Goal: Task Accomplishment & Management: Complete application form

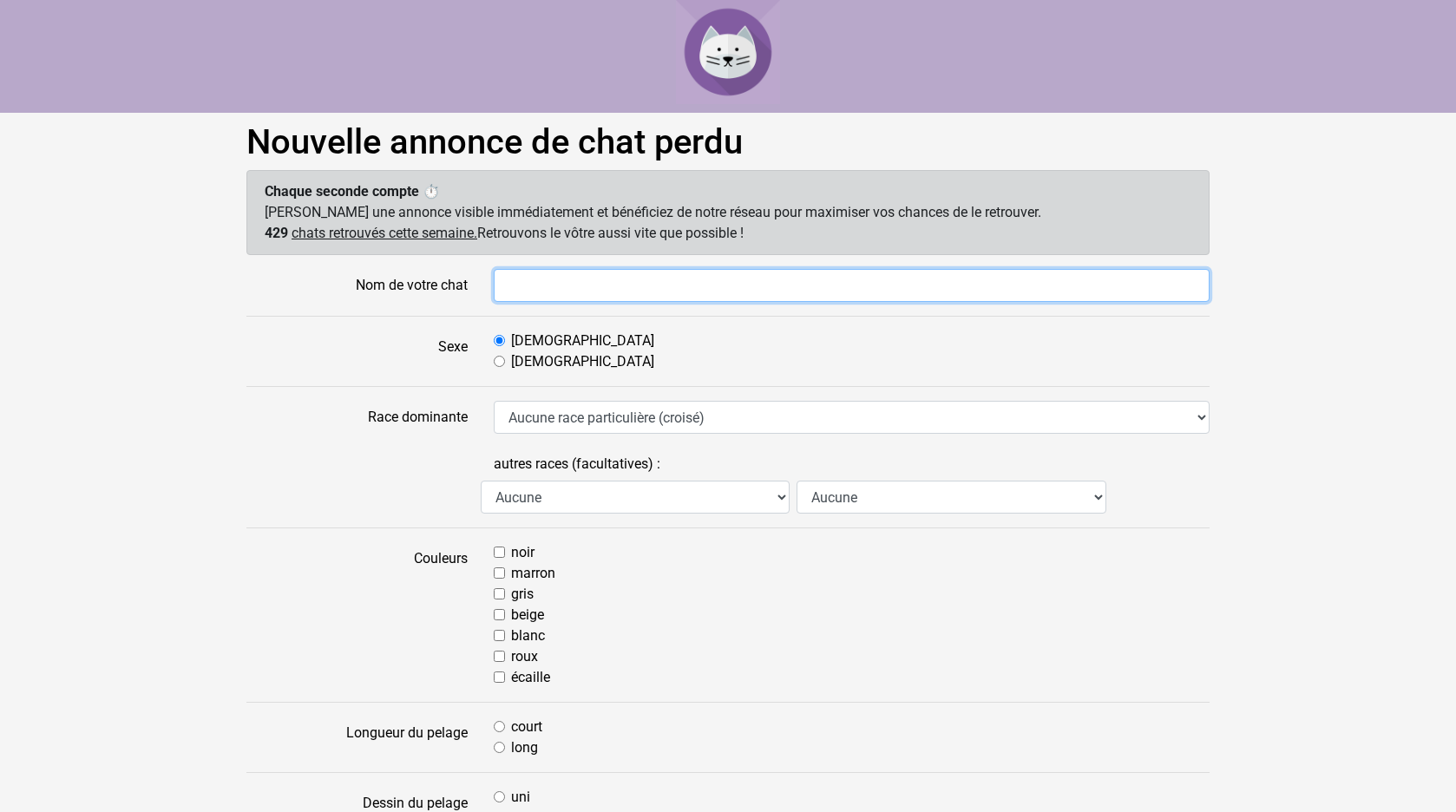
click at [512, 281] on input "Nom de votre chat" at bounding box center [851, 285] width 716 height 33
type input "HIPPIE"
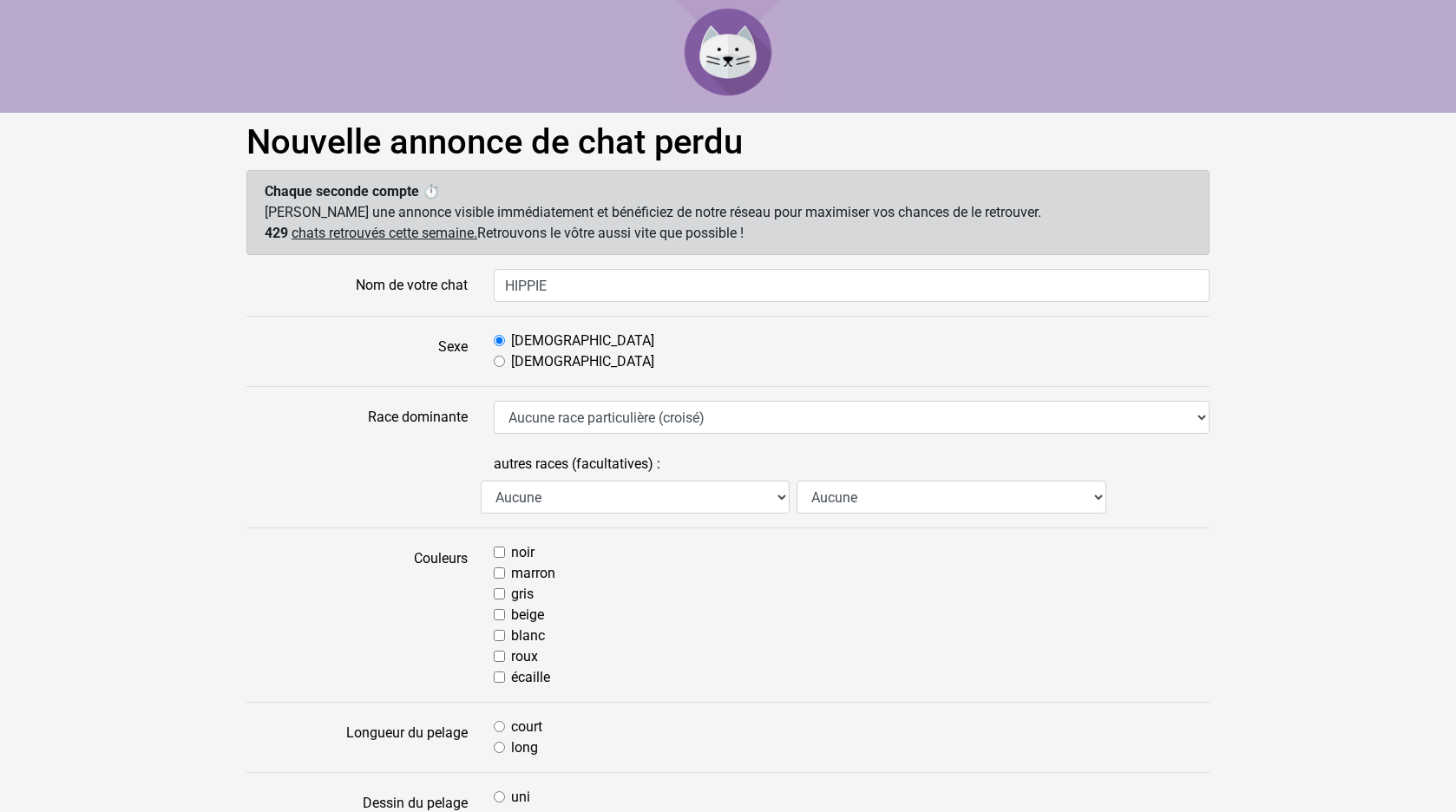
click at [500, 360] on input "Femelle" at bounding box center [499, 360] width 11 height 11
radio input "true"
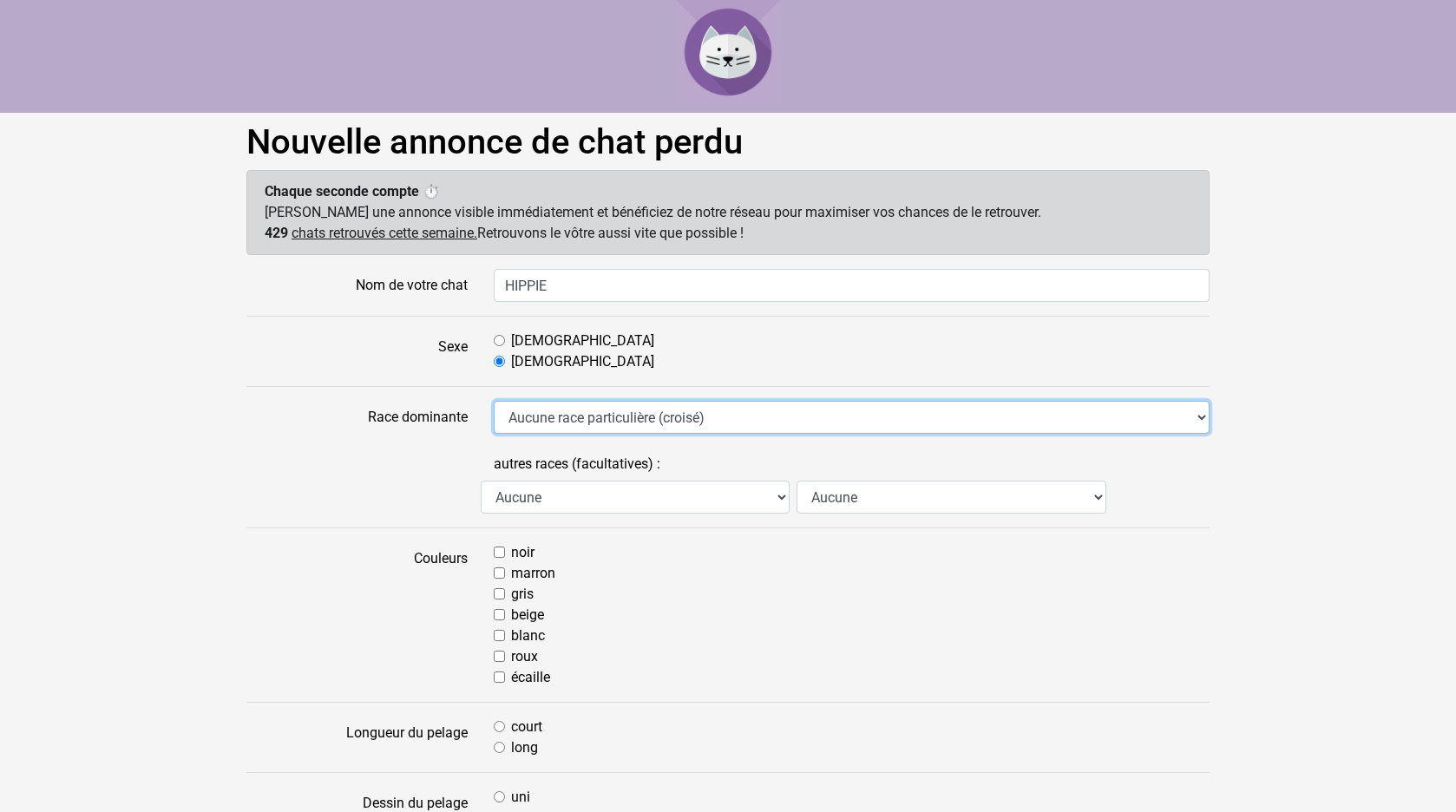
click at [494, 401] on select "Aucune race particulière (croisé) Abyssin Américain à poil dur American Bobtail…" at bounding box center [851, 417] width 716 height 33
select select "31"
click option "Siamois" at bounding box center [0, 0] width 0 height 0
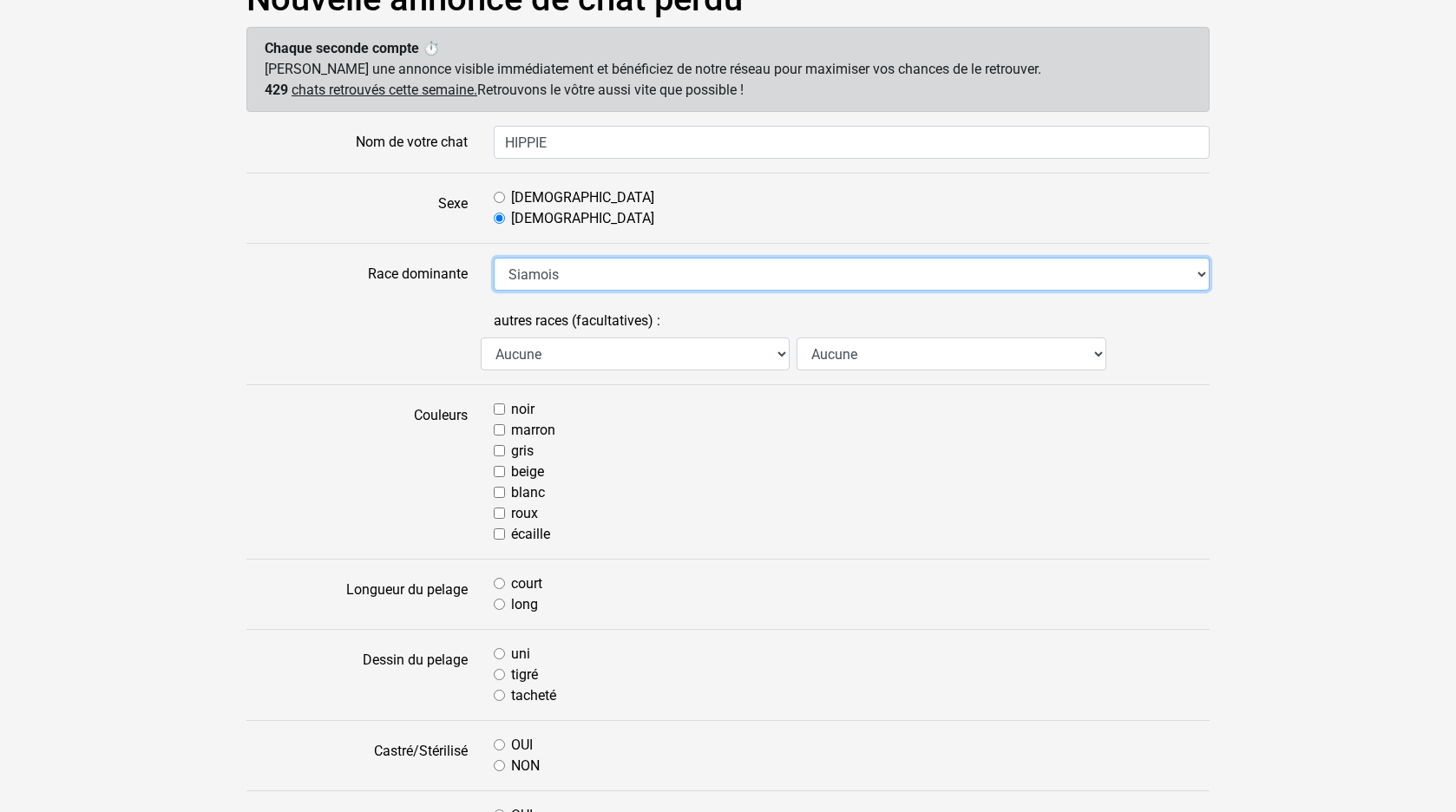
scroll to position [354, 0]
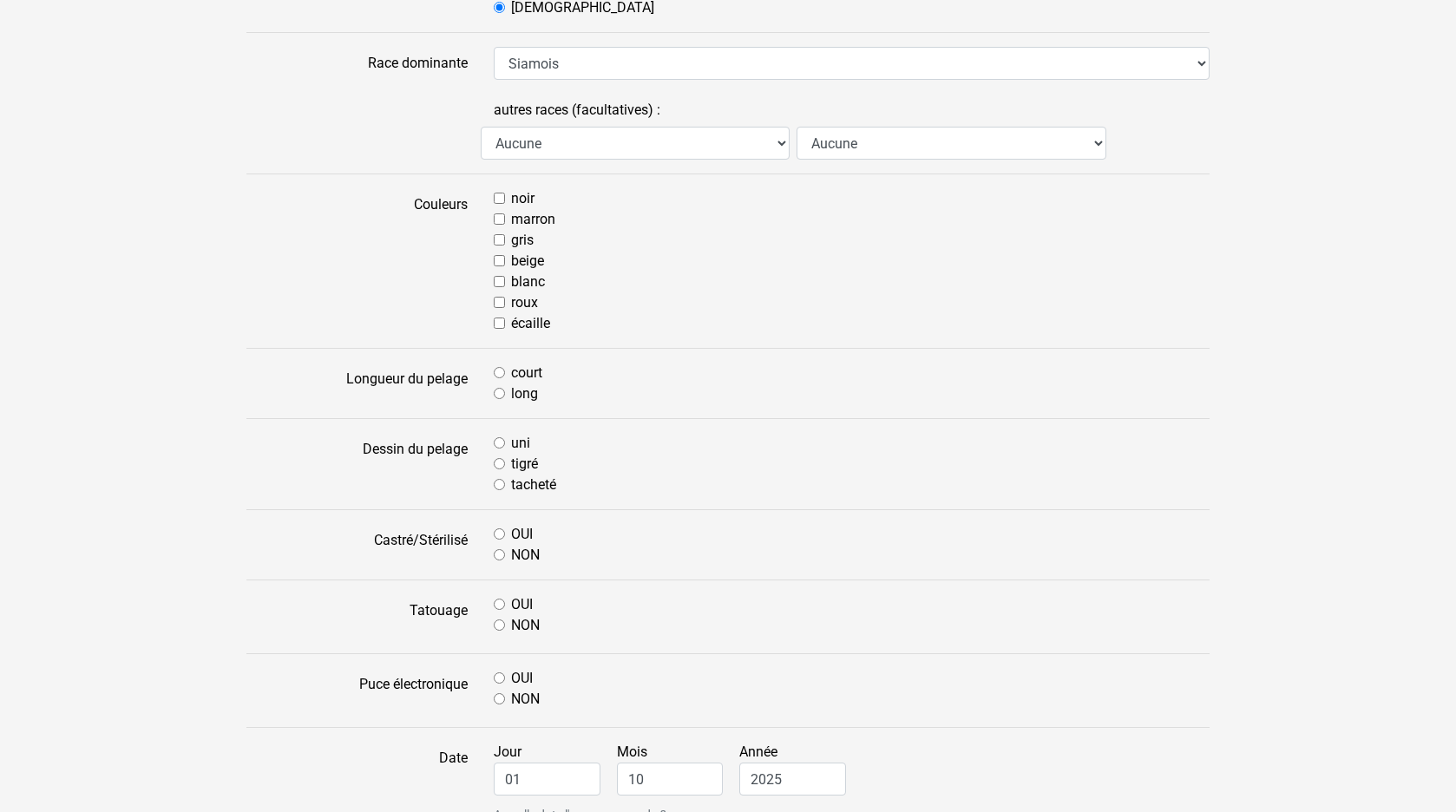
click at [499, 194] on input "noir" at bounding box center [499, 198] width 11 height 11
checkbox input "true"
click at [501, 219] on input "marron" at bounding box center [499, 218] width 11 height 11
checkbox input "true"
click at [500, 266] on input "beige" at bounding box center [499, 260] width 11 height 11
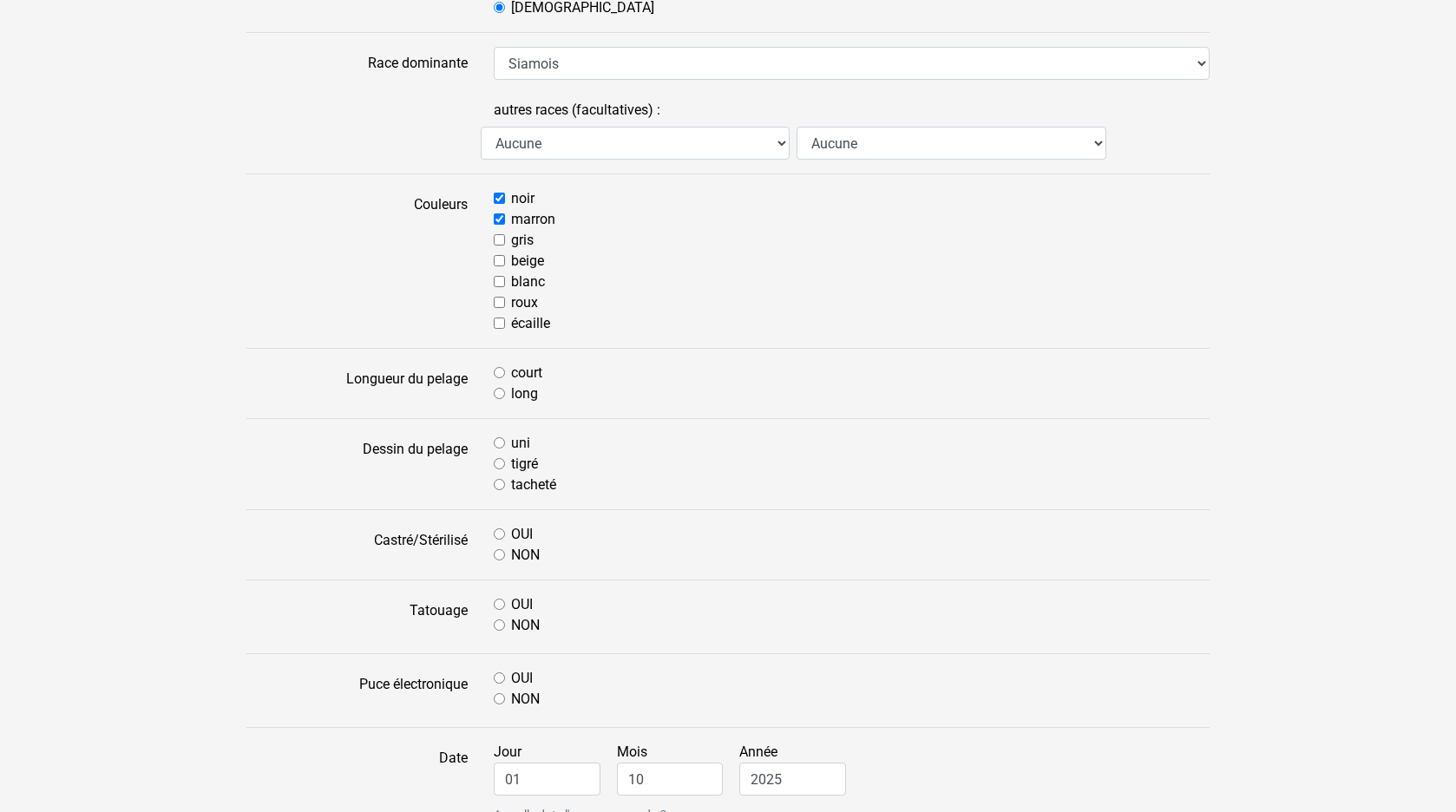
checkbox input "true"
click at [499, 368] on input "court" at bounding box center [499, 372] width 11 height 11
radio input "true"
click at [499, 534] on input "OUI" at bounding box center [499, 533] width 11 height 11
radio input "true"
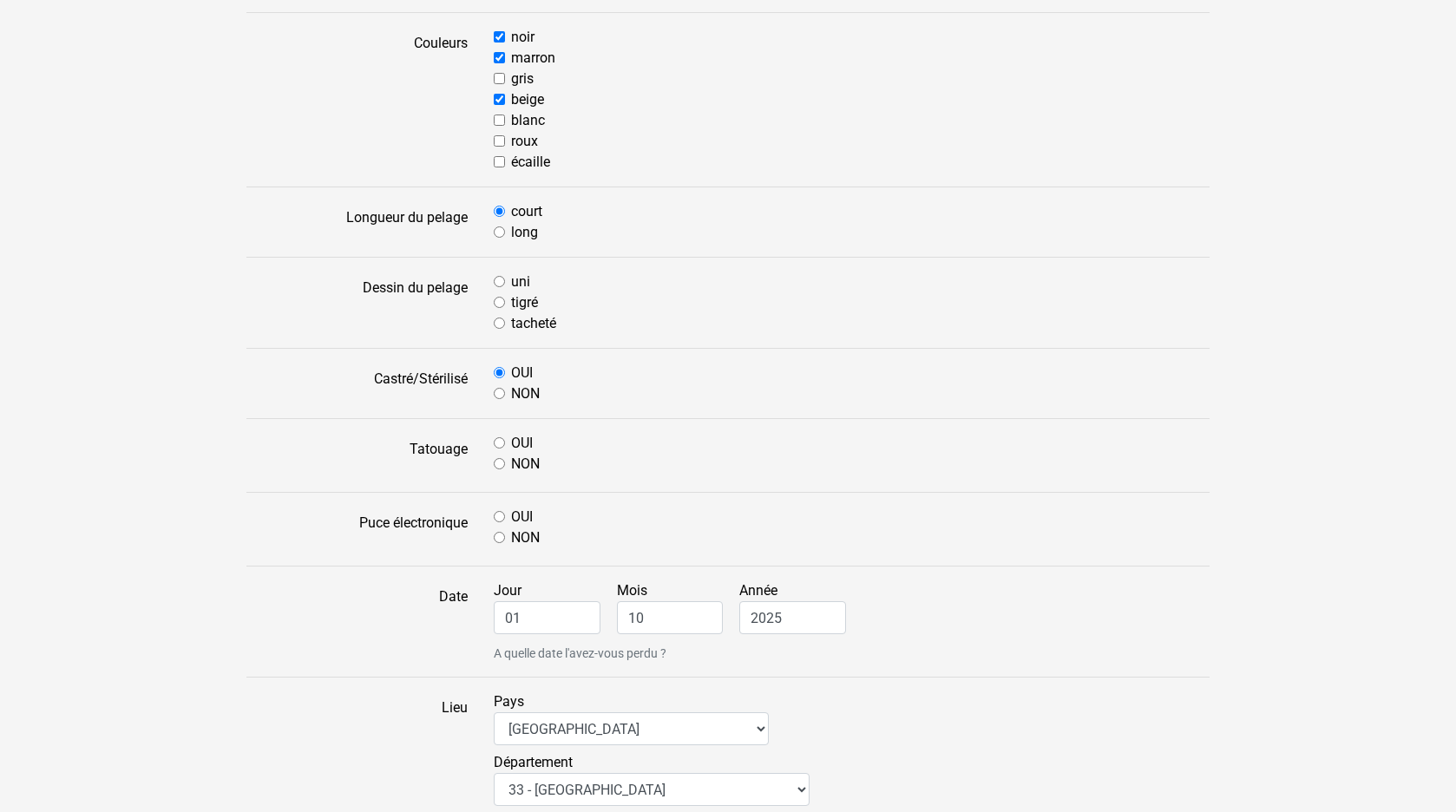
scroll to position [620, 0]
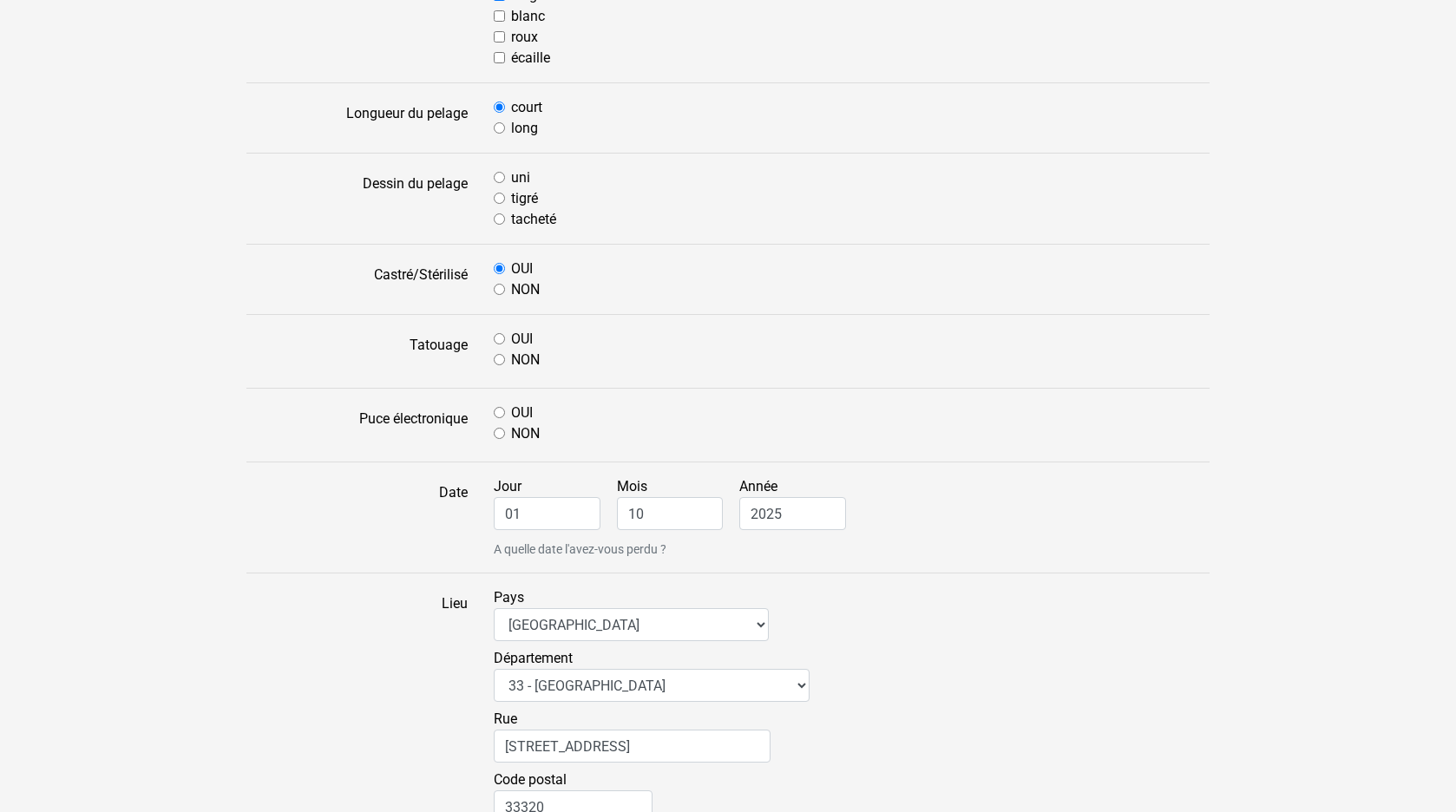
click at [498, 339] on input "OUI" at bounding box center [499, 338] width 11 height 11
radio input "true"
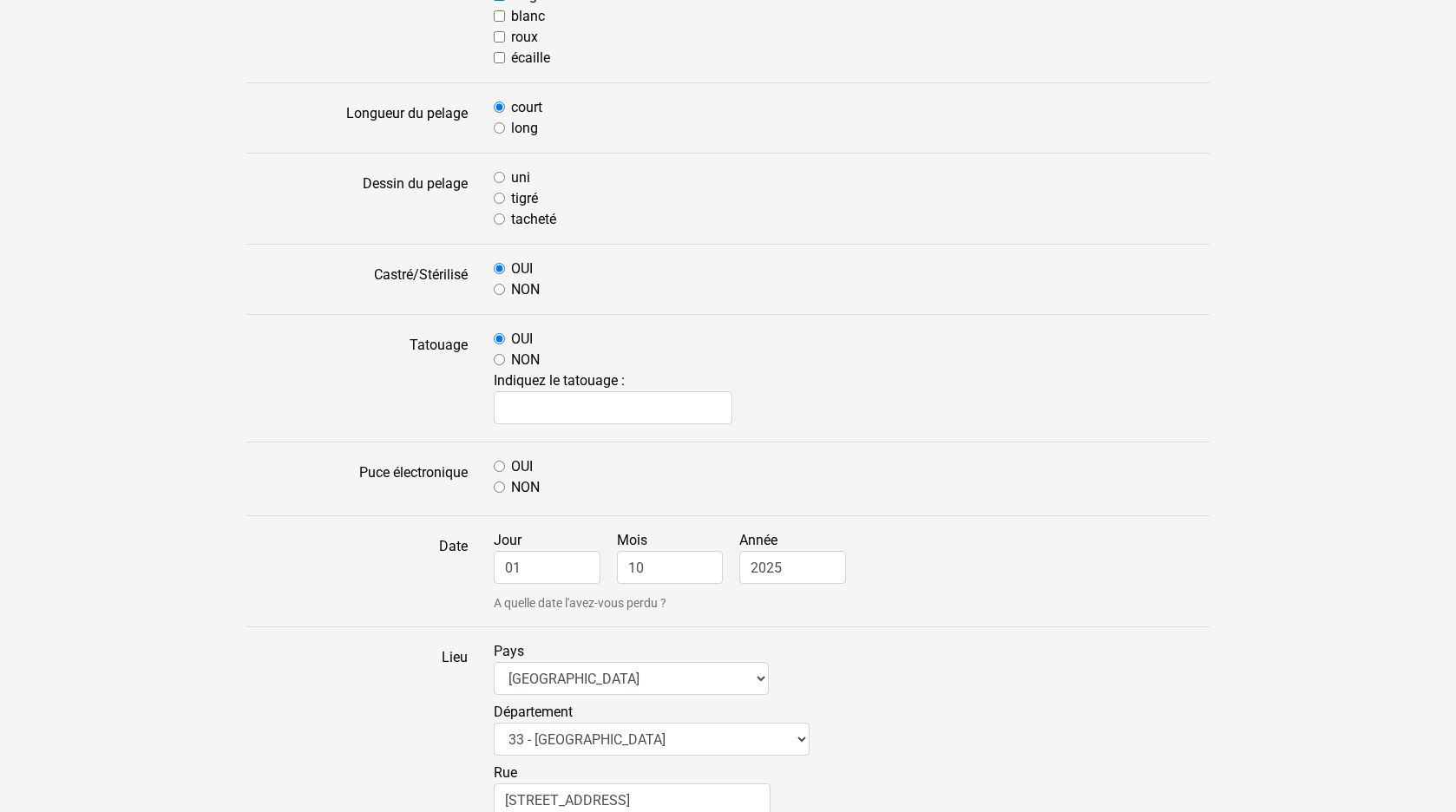
click at [498, 465] on input "OUI" at bounding box center [499, 466] width 11 height 11
radio input "true"
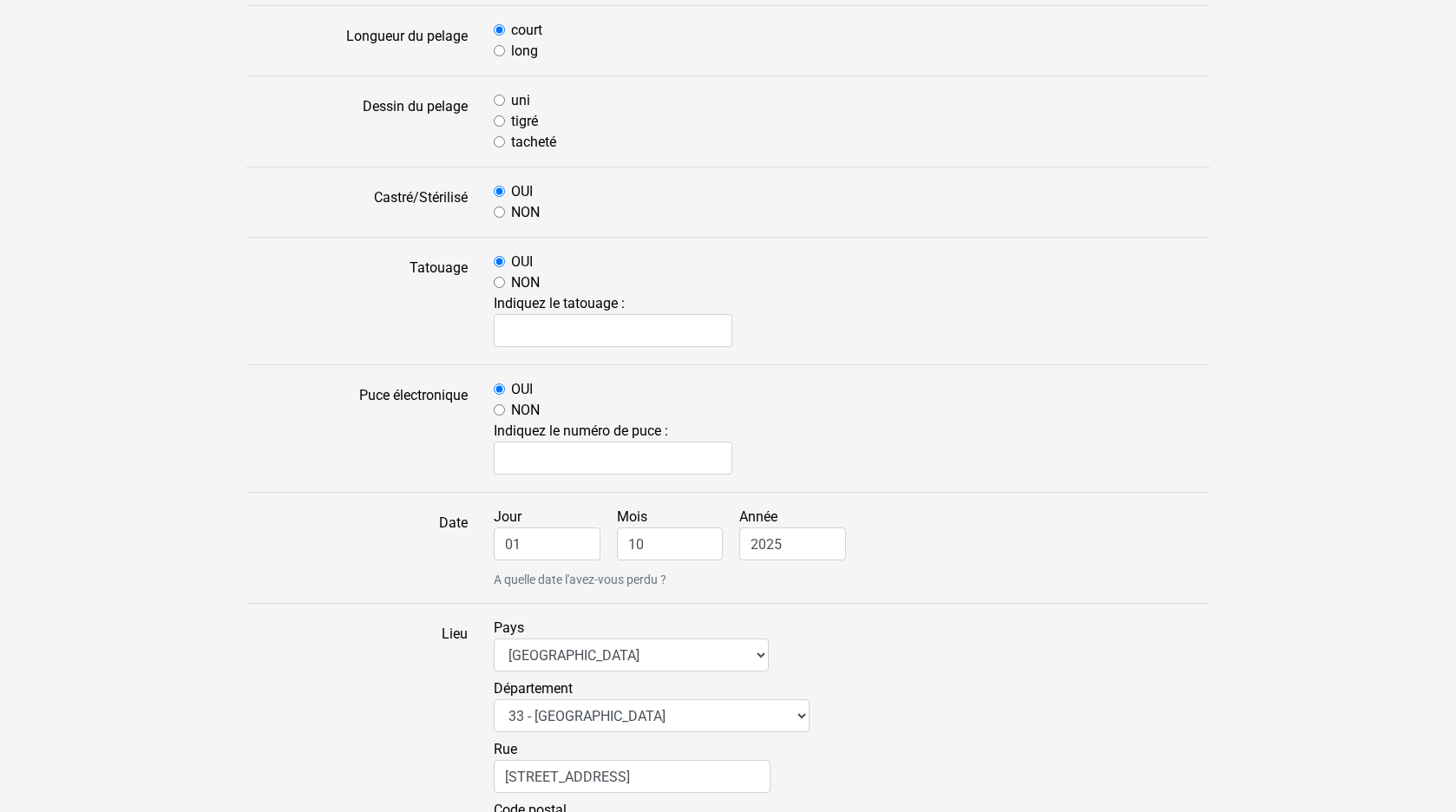
scroll to position [796, 0]
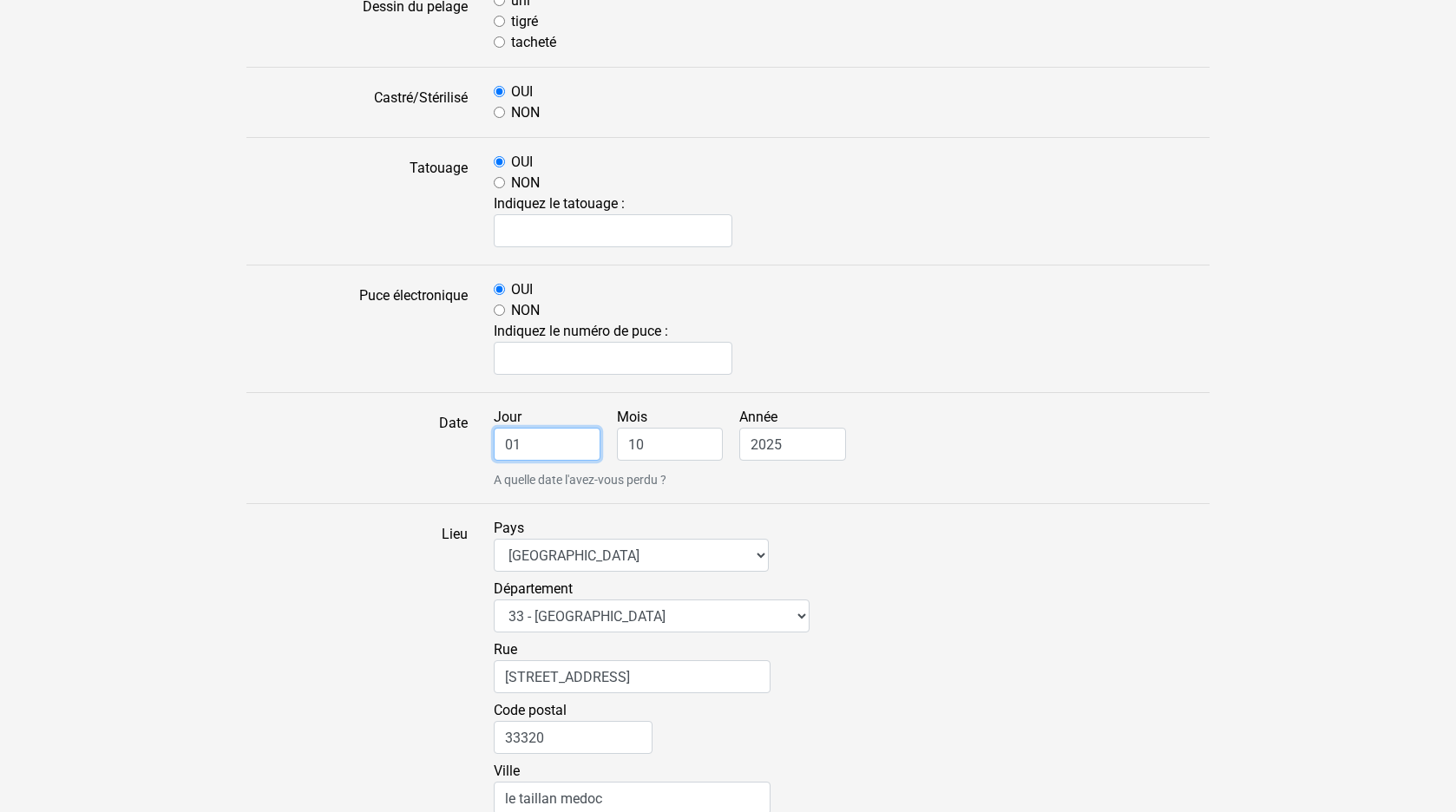
click at [525, 445] on input "01" at bounding box center [546, 444] width 106 height 33
type input "0"
type input "14"
click at [652, 444] on input "10" at bounding box center [670, 444] width 106 height 33
type input "1"
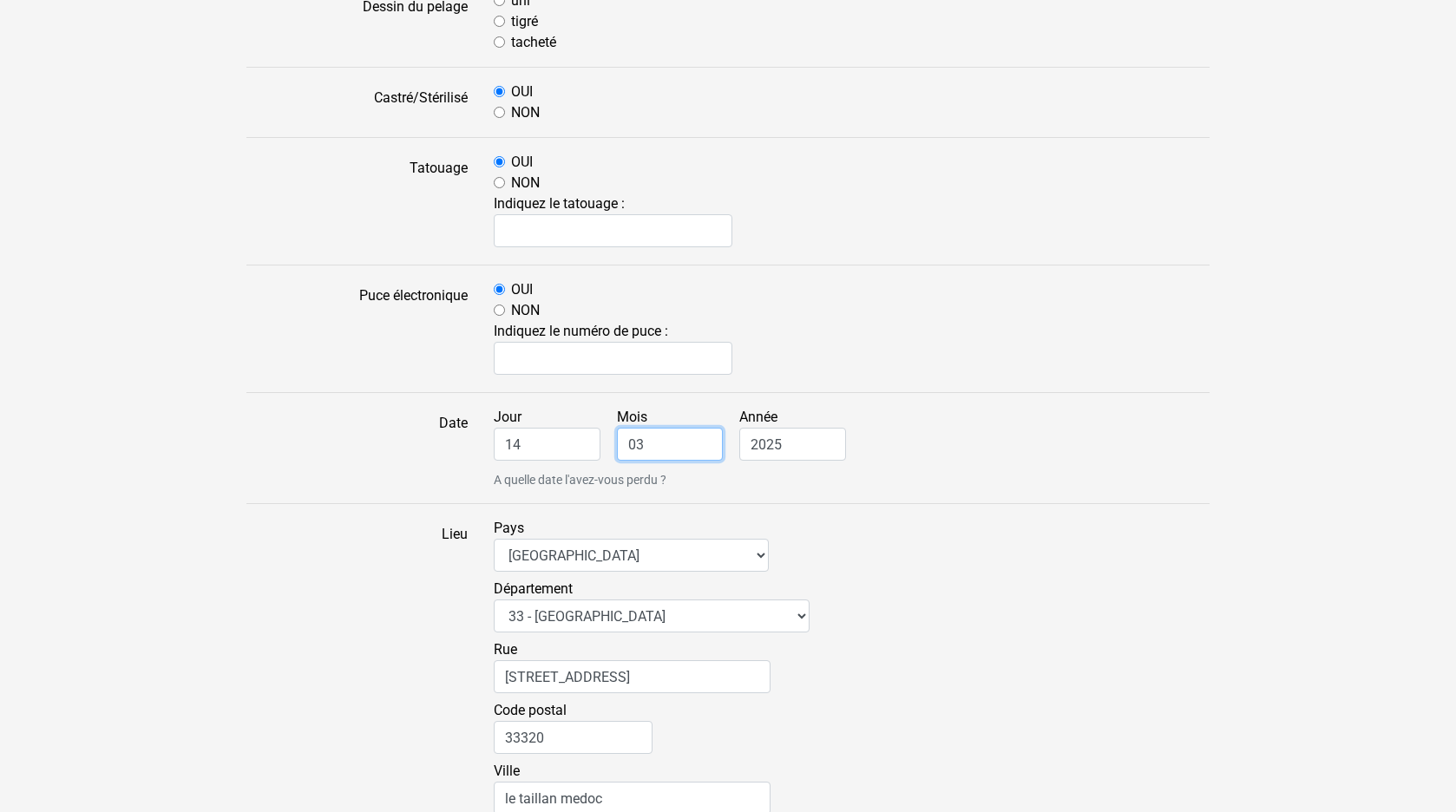
type input "03"
click at [788, 479] on small "A quelle date l'avez-vous perdu ?" at bounding box center [851, 480] width 716 height 18
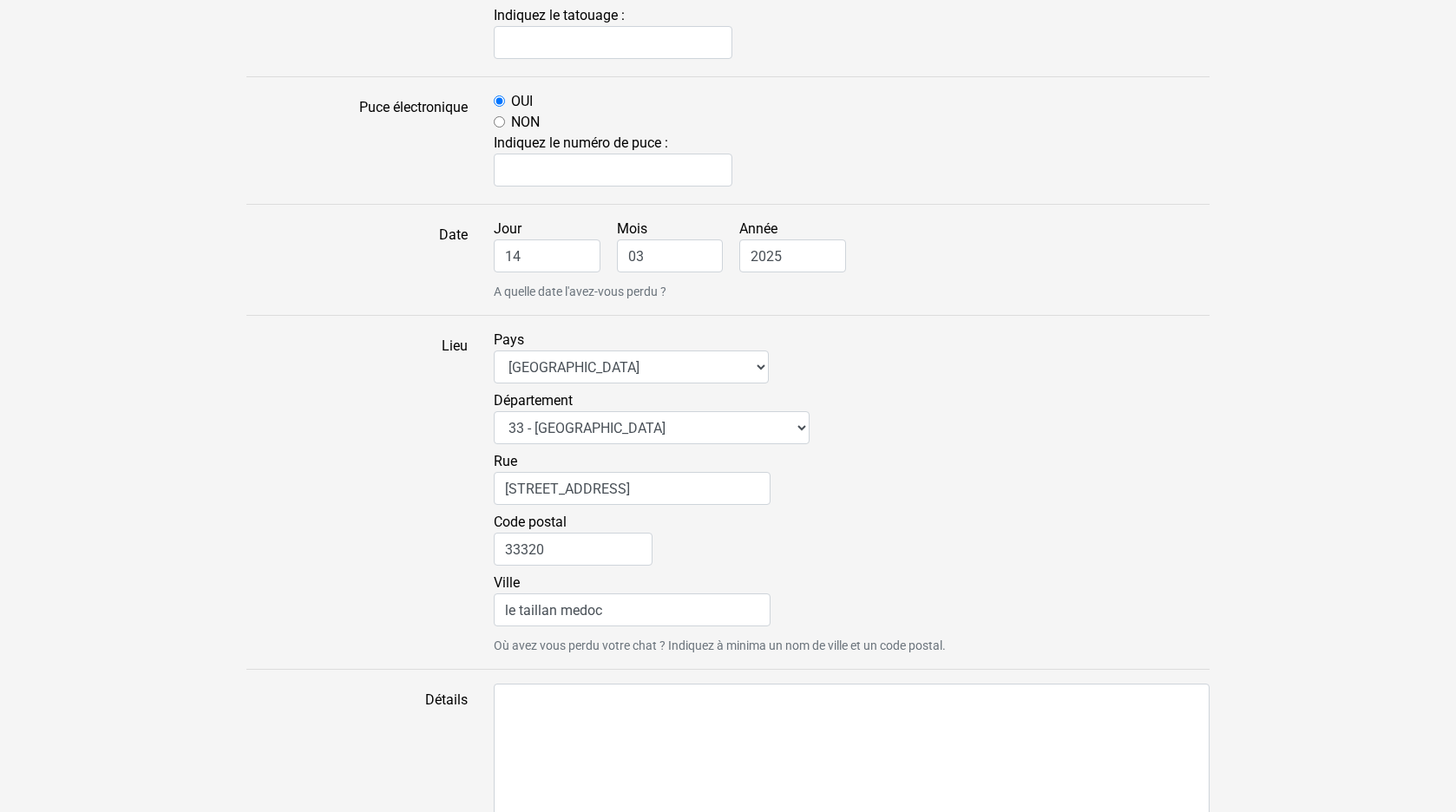
scroll to position [1062, 0]
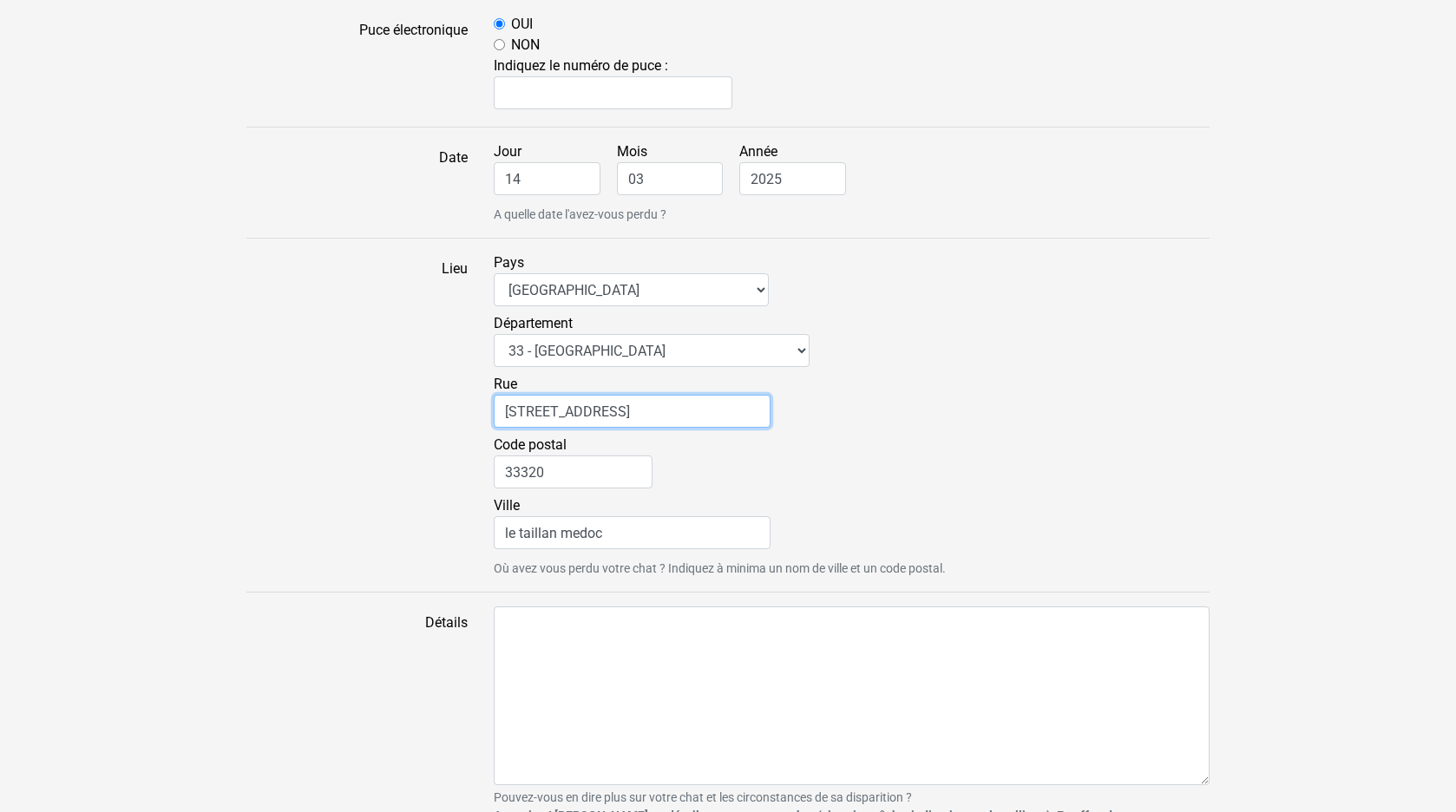
click at [519, 409] on input "12 Avenue de Germignan" at bounding box center [632, 411] width 277 height 33
type input "Avenue de Germignan"
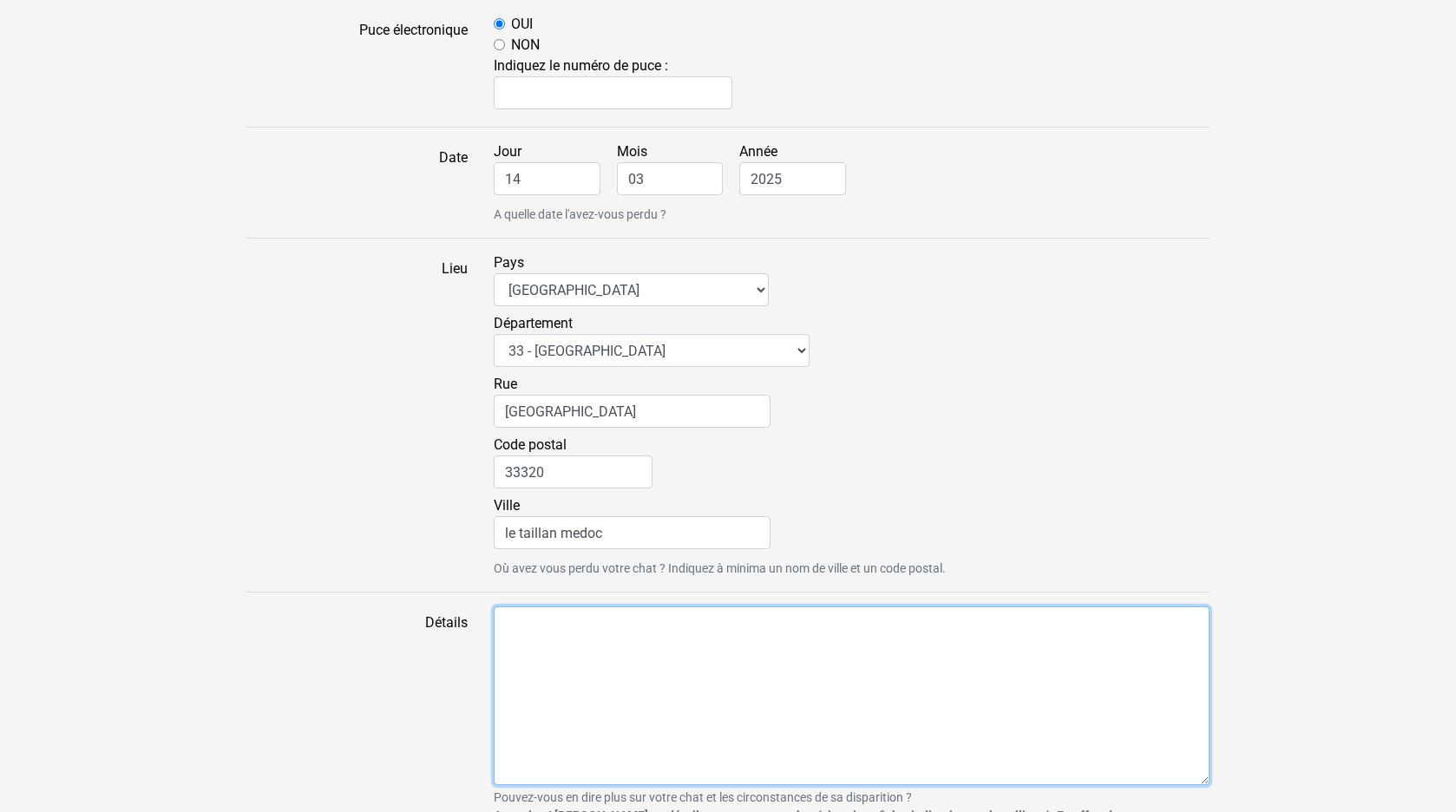
click at [545, 662] on textarea "Détails" at bounding box center [851, 696] width 716 height 179
type textarea "r"
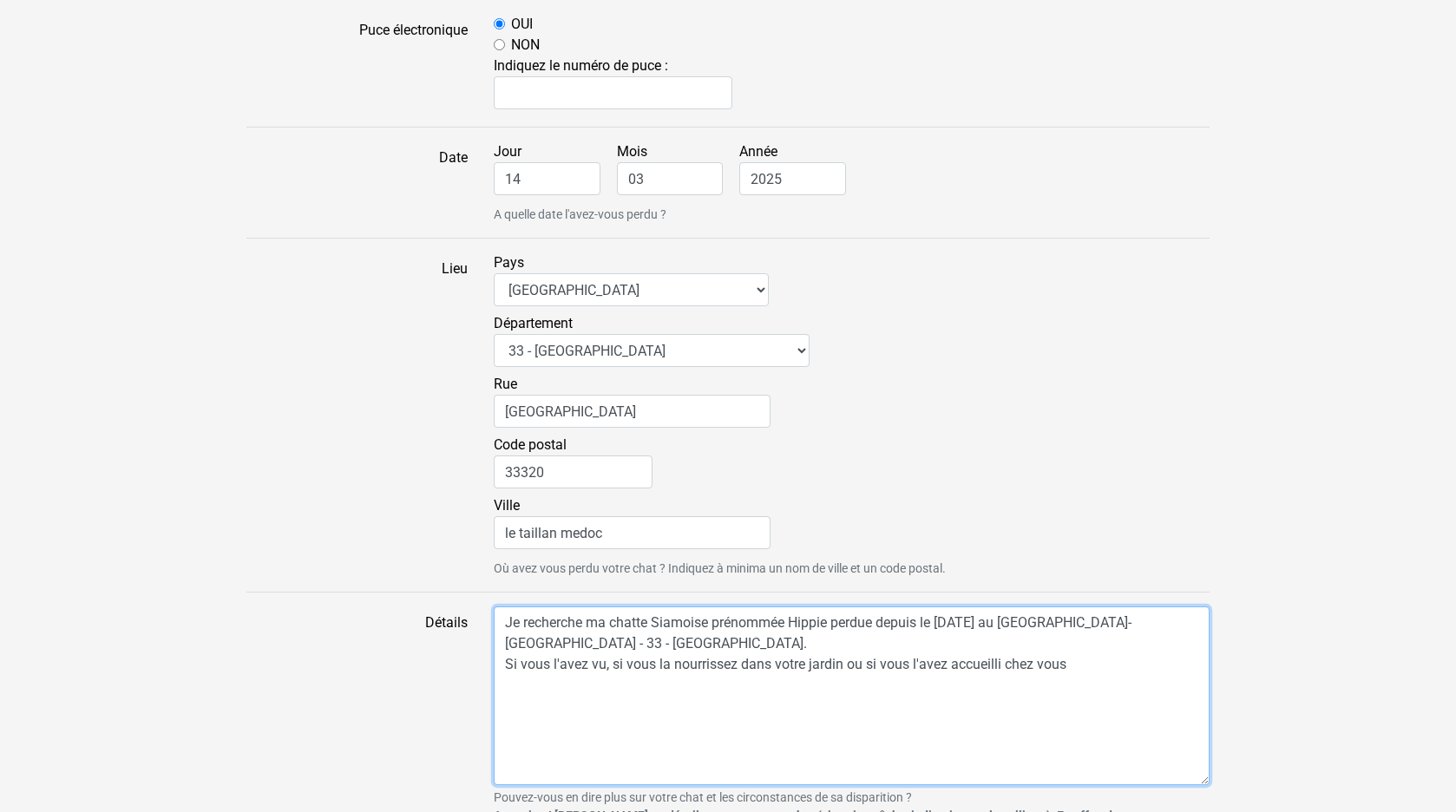
click at [834, 623] on textarea "Je recherche ma chatte Siamoise prénommée Hippie perdue depuis le 14 Mars 2025 …" at bounding box center [851, 696] width 716 height 179
click at [1071, 670] on textarea "Je recherche ma chatte Siamoise prénommée Hippie agée de 13 ans et perdue depui…" at bounding box center [851, 696] width 716 height 179
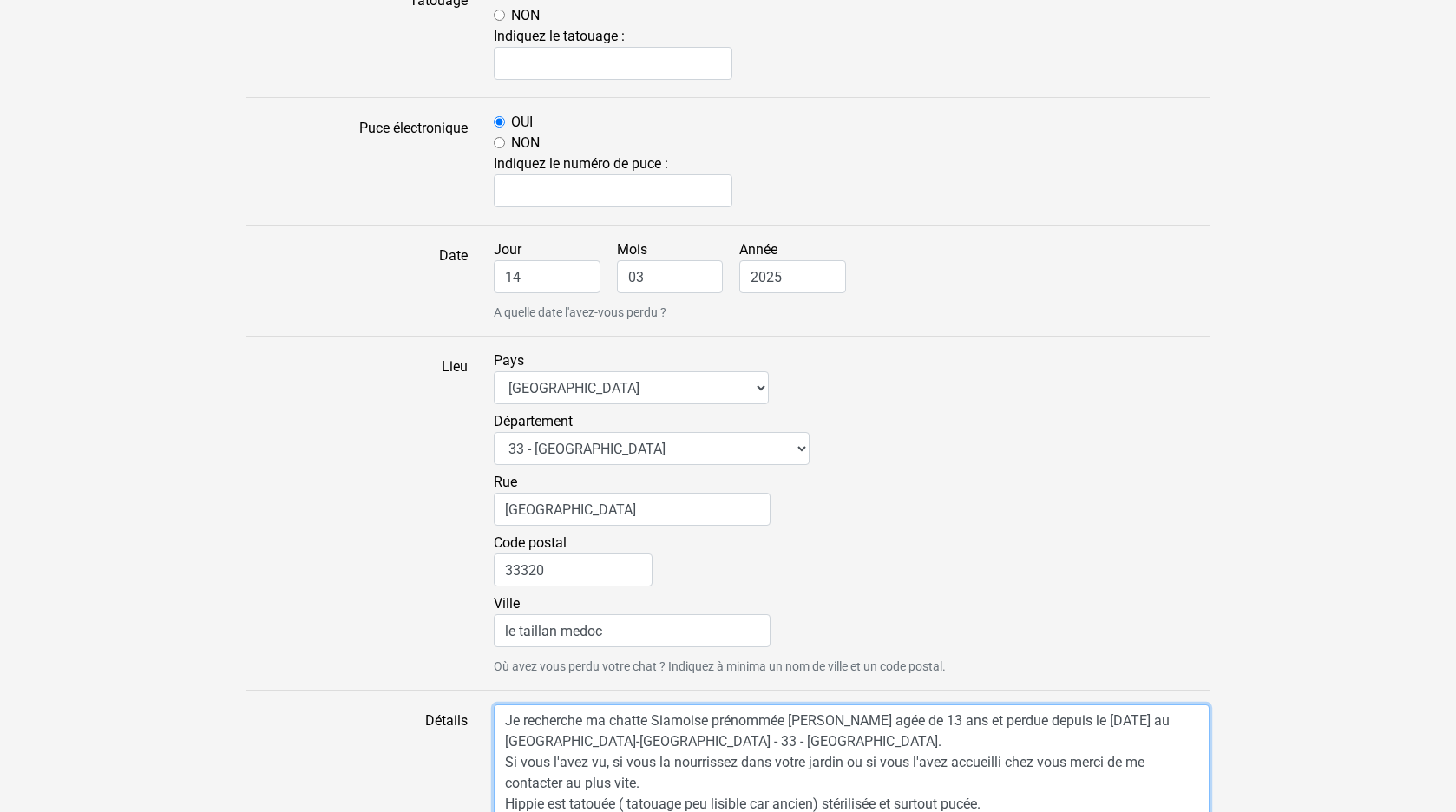
scroll to position [1205, 0]
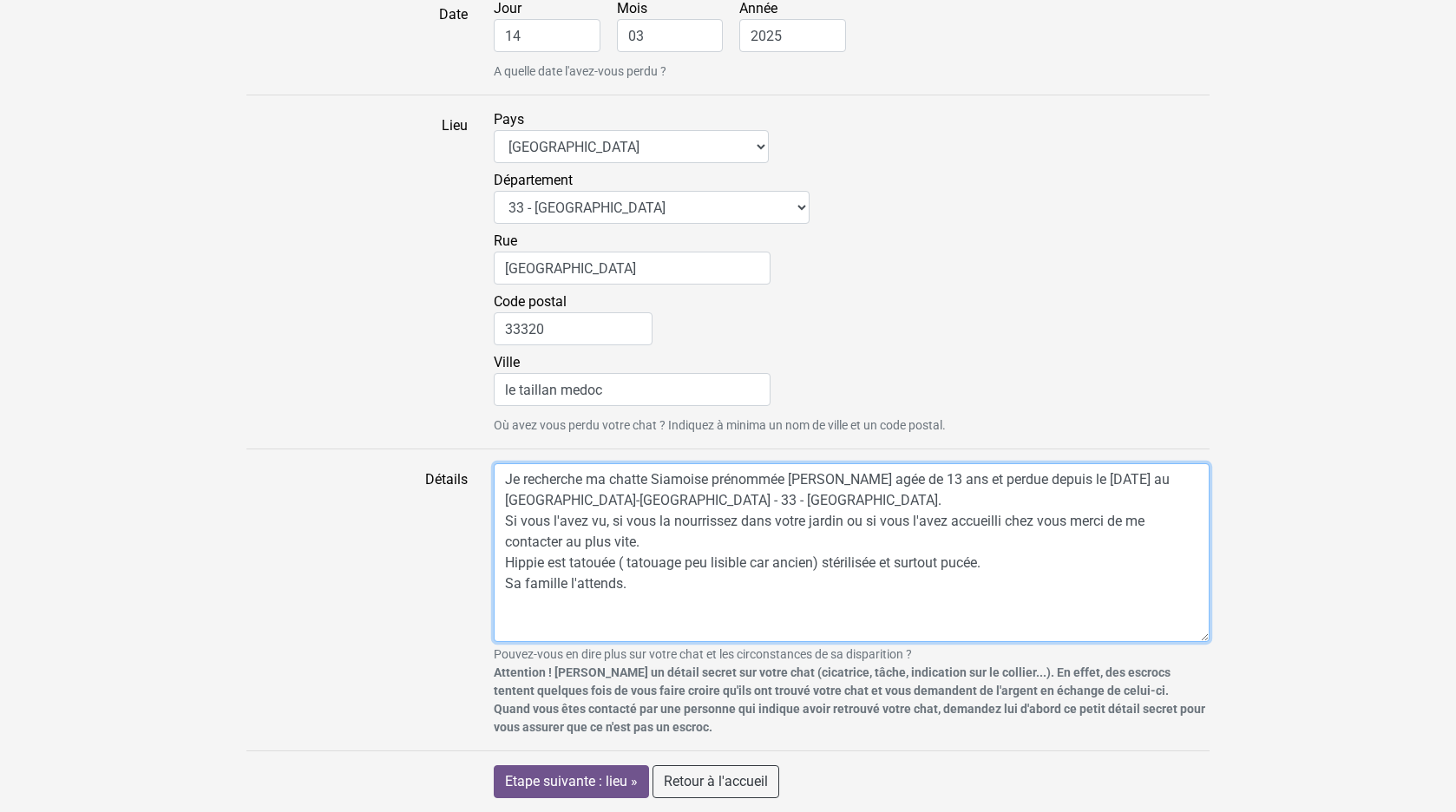
type textarea "Je recherche ma chatte Siamoise prénommée Hippie agée de 13 ans et perdue depui…"
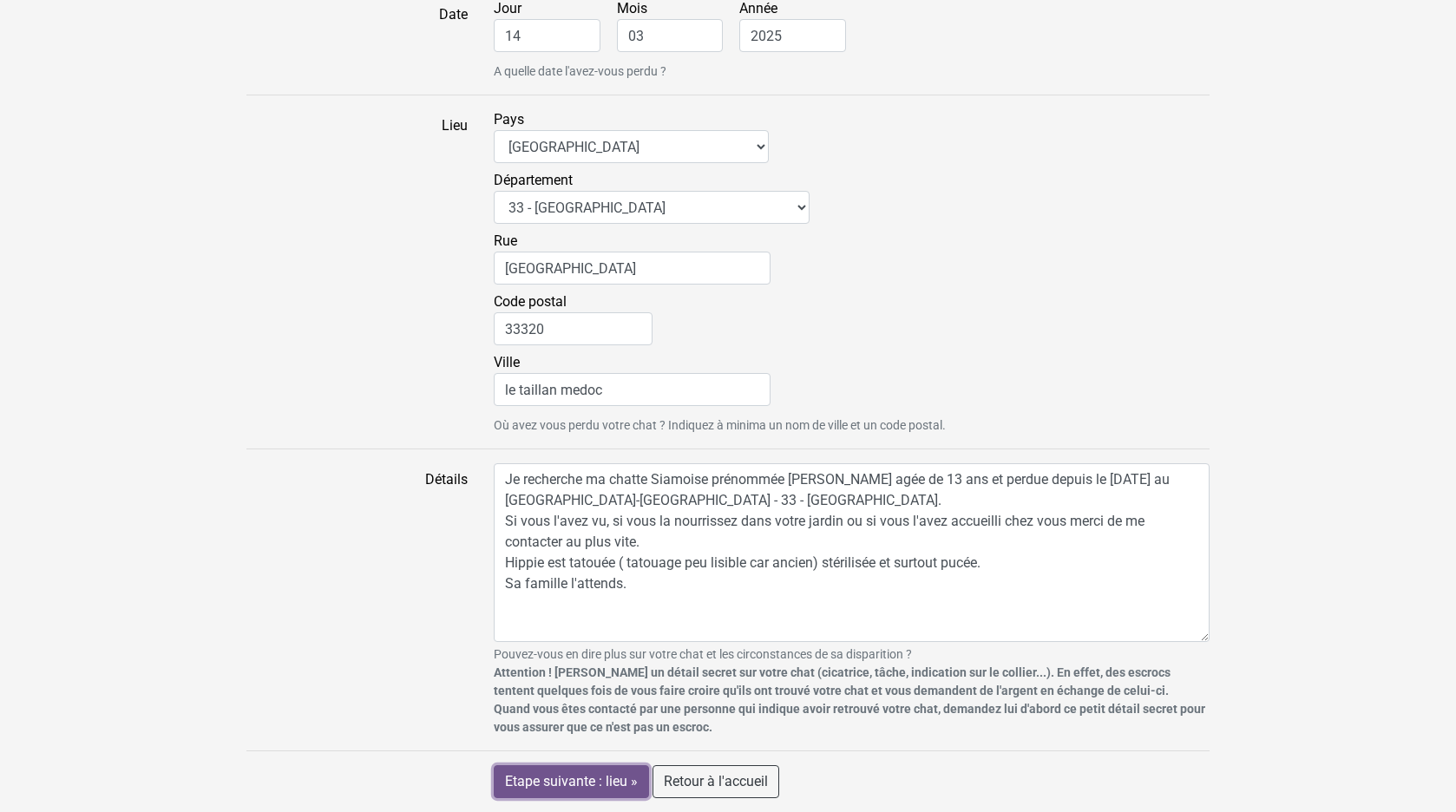
click at [577, 782] on input "Etape suivante : lieu »" at bounding box center [571, 781] width 155 height 33
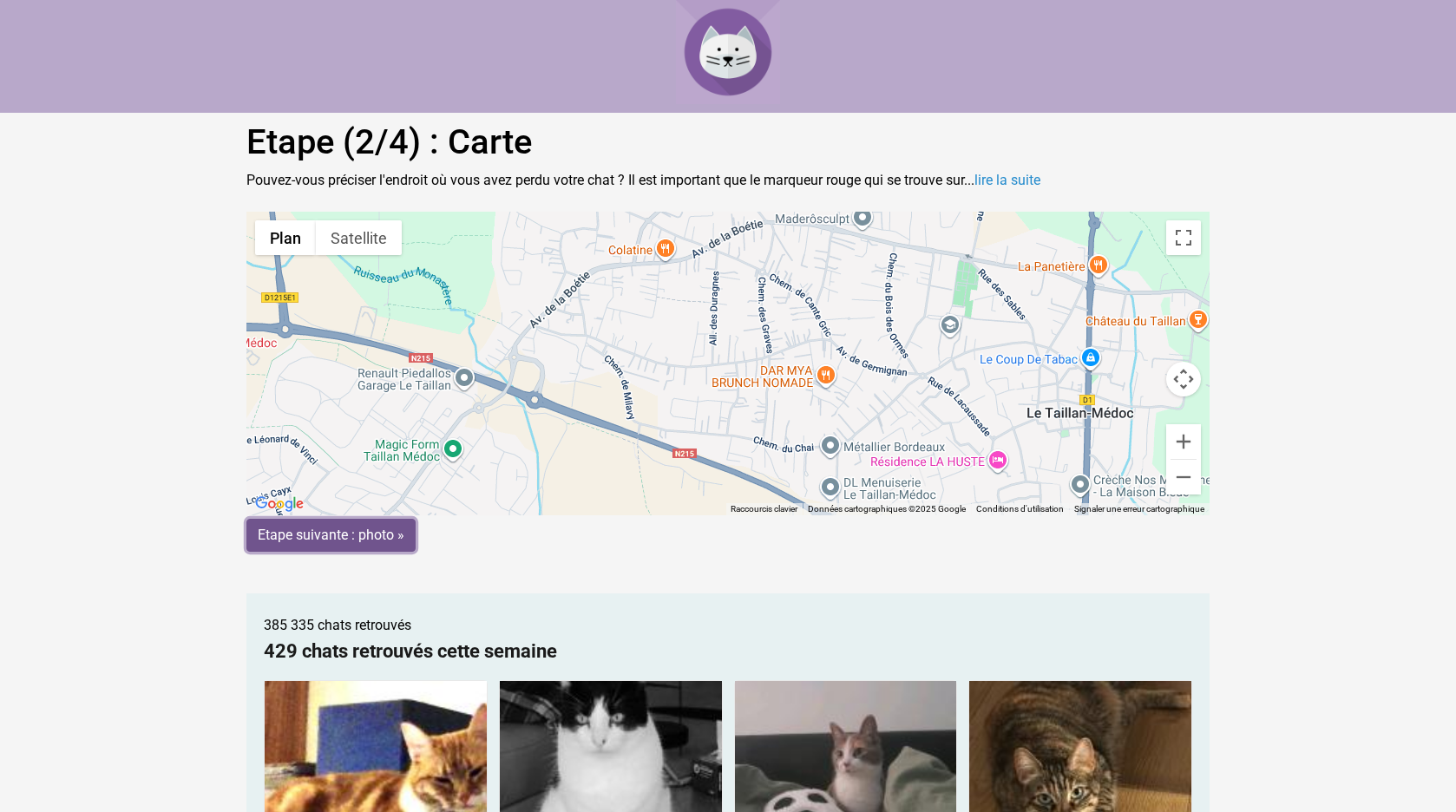
click at [328, 534] on input "Etape suivante : photo »" at bounding box center [331, 534] width 169 height 33
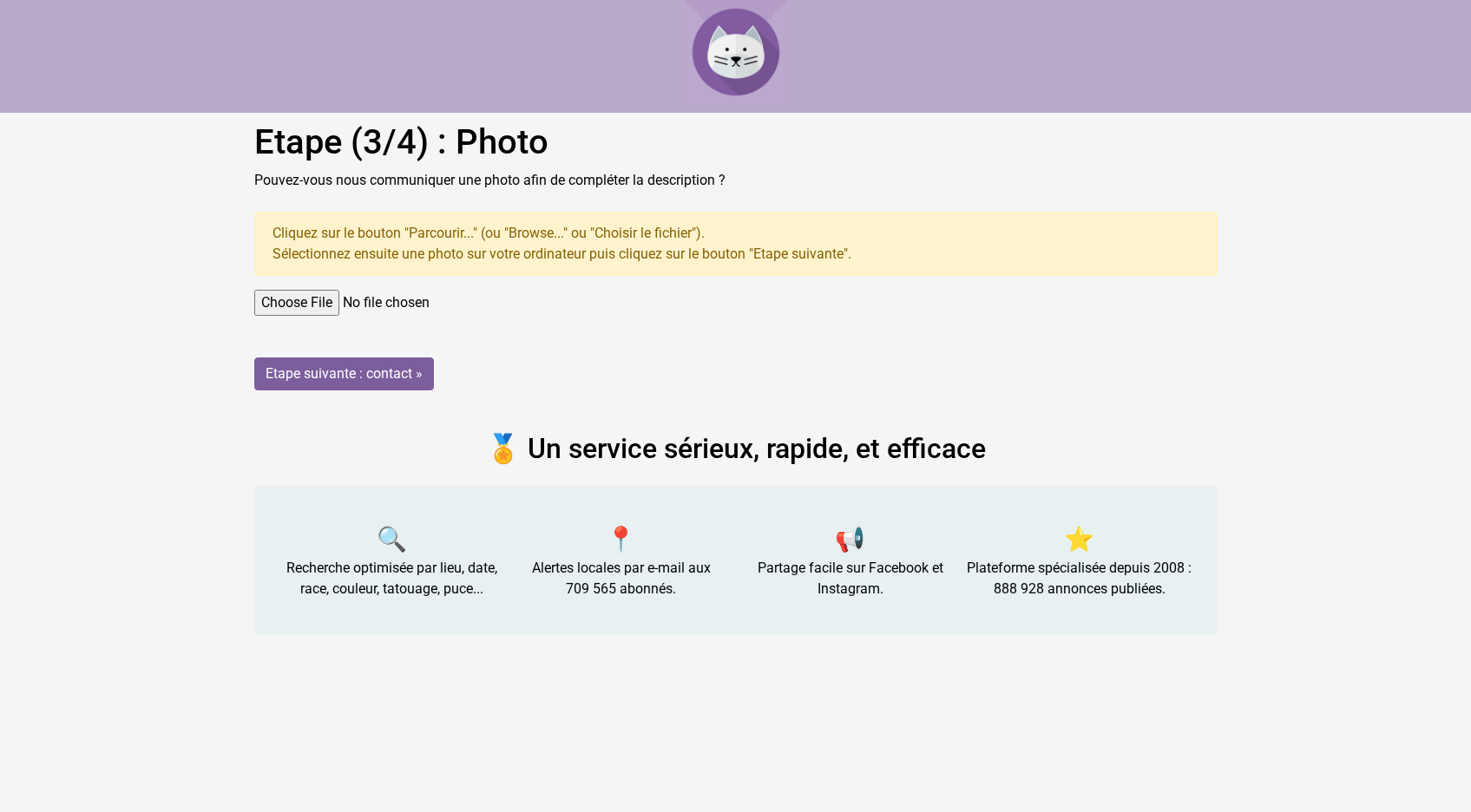
click at [290, 304] on input "file" at bounding box center [736, 303] width 963 height 26
type input "C:\fakepath\3.jpg"
click at [313, 369] on input "Etape suivante : contact »" at bounding box center [343, 373] width 179 height 33
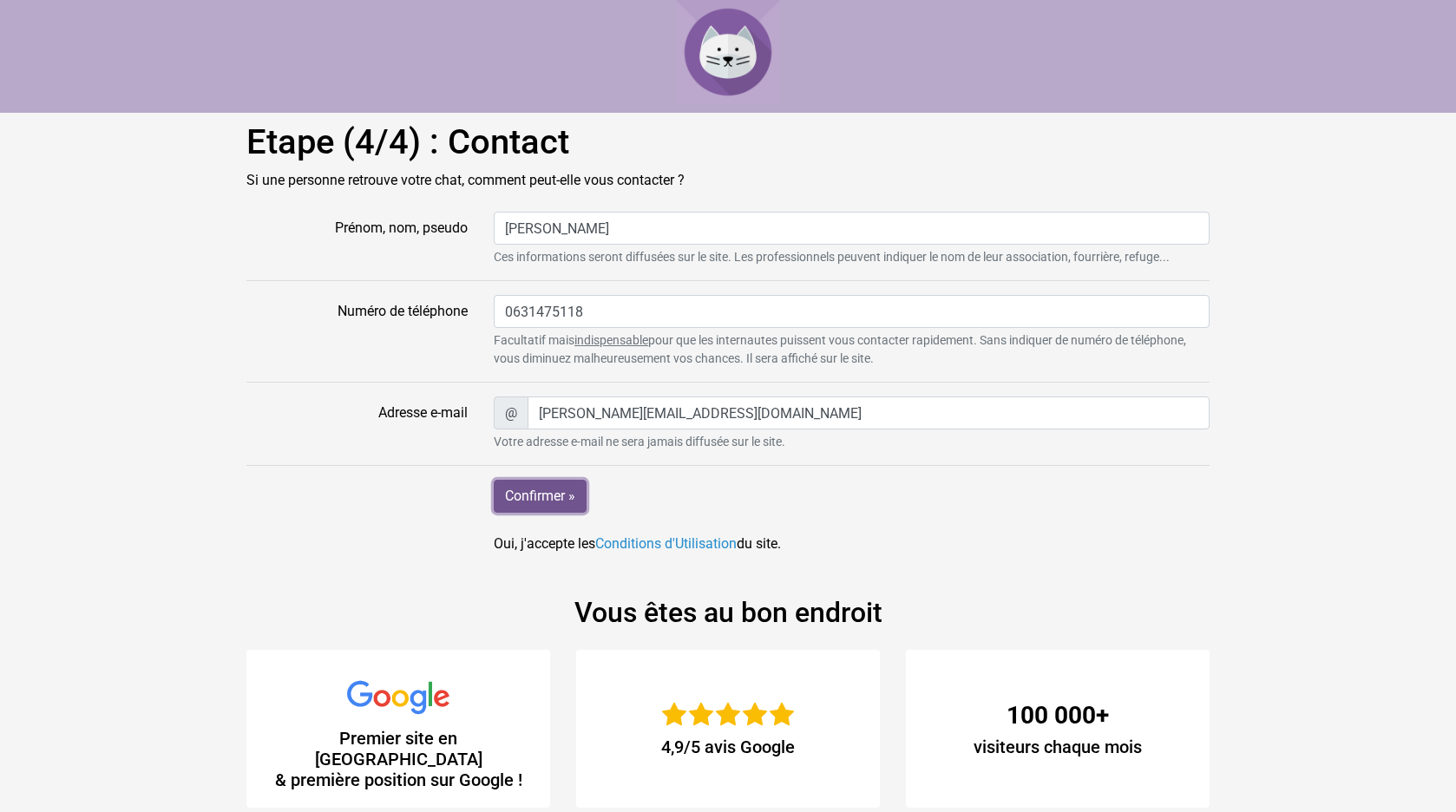
click at [529, 498] on input "Confirmer »" at bounding box center [539, 496] width 93 height 33
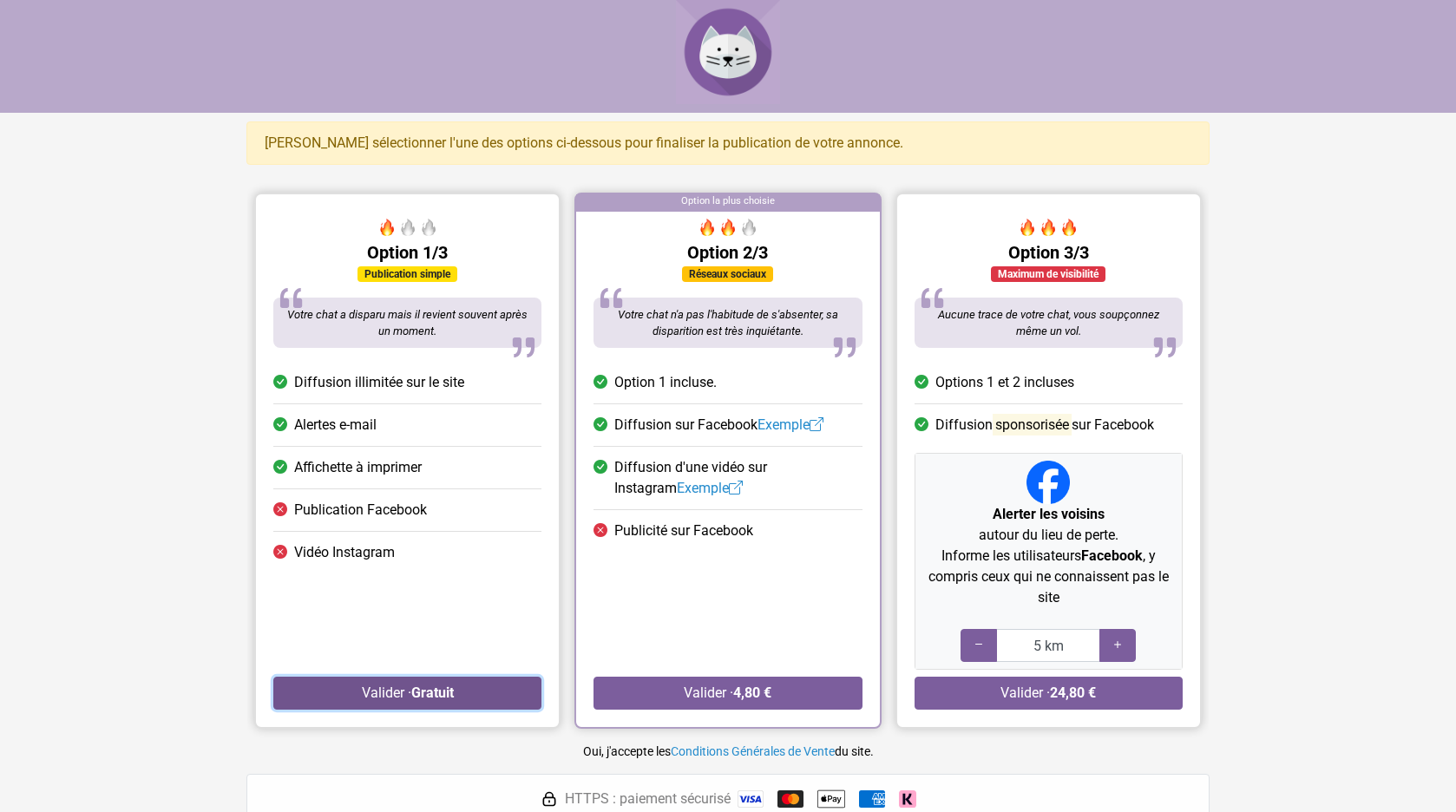
click at [427, 691] on strong "Gratuit" at bounding box center [432, 693] width 43 height 17
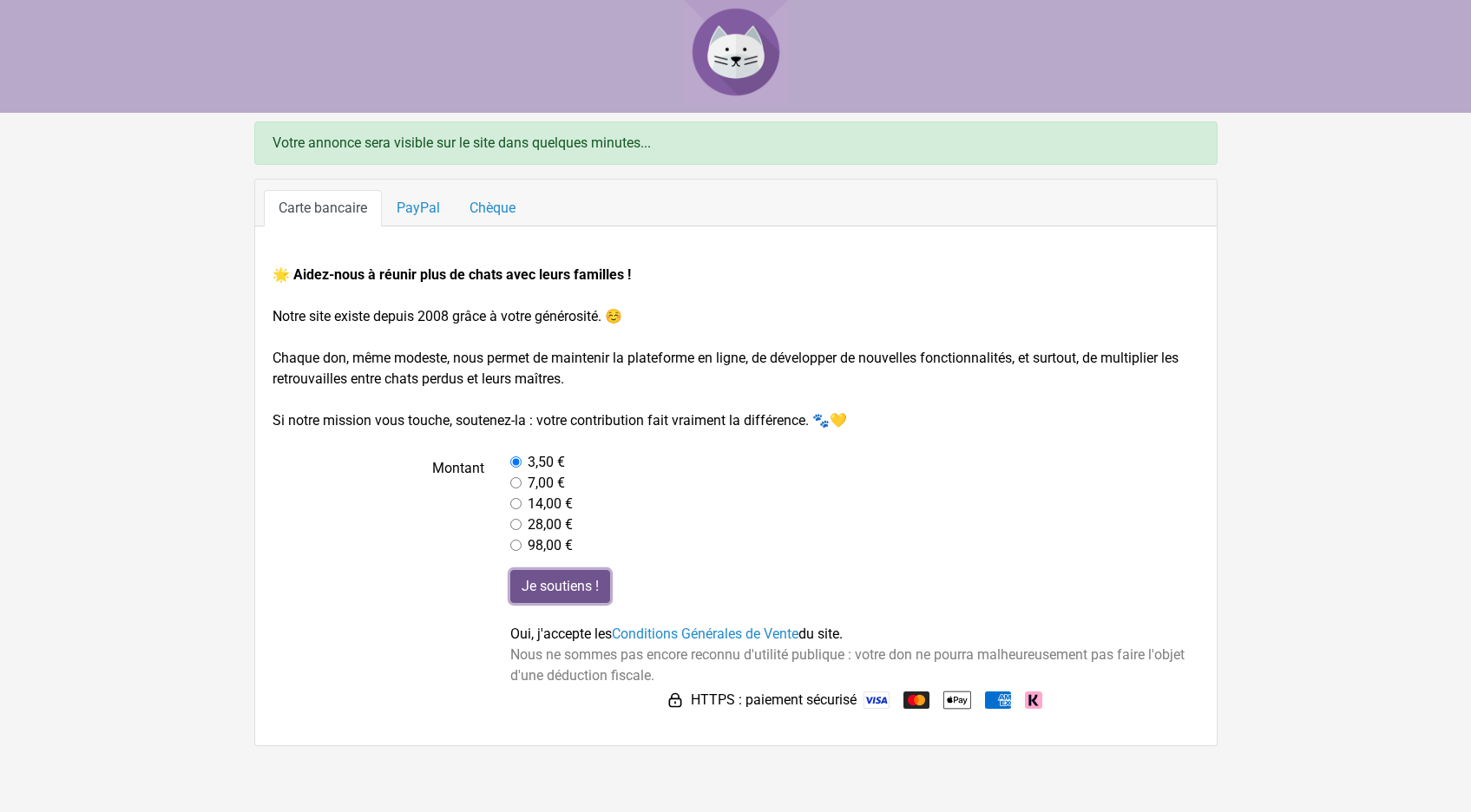
click at [574, 584] on input "Je soutiens !" at bounding box center [560, 586] width 100 height 33
click at [1433, 572] on main "Votre annonce sera visible sur le site dans quelques minutes... Carte bancaire …" at bounding box center [736, 434] width 1471 height 625
click at [737, 65] on img at bounding box center [736, 52] width 105 height 104
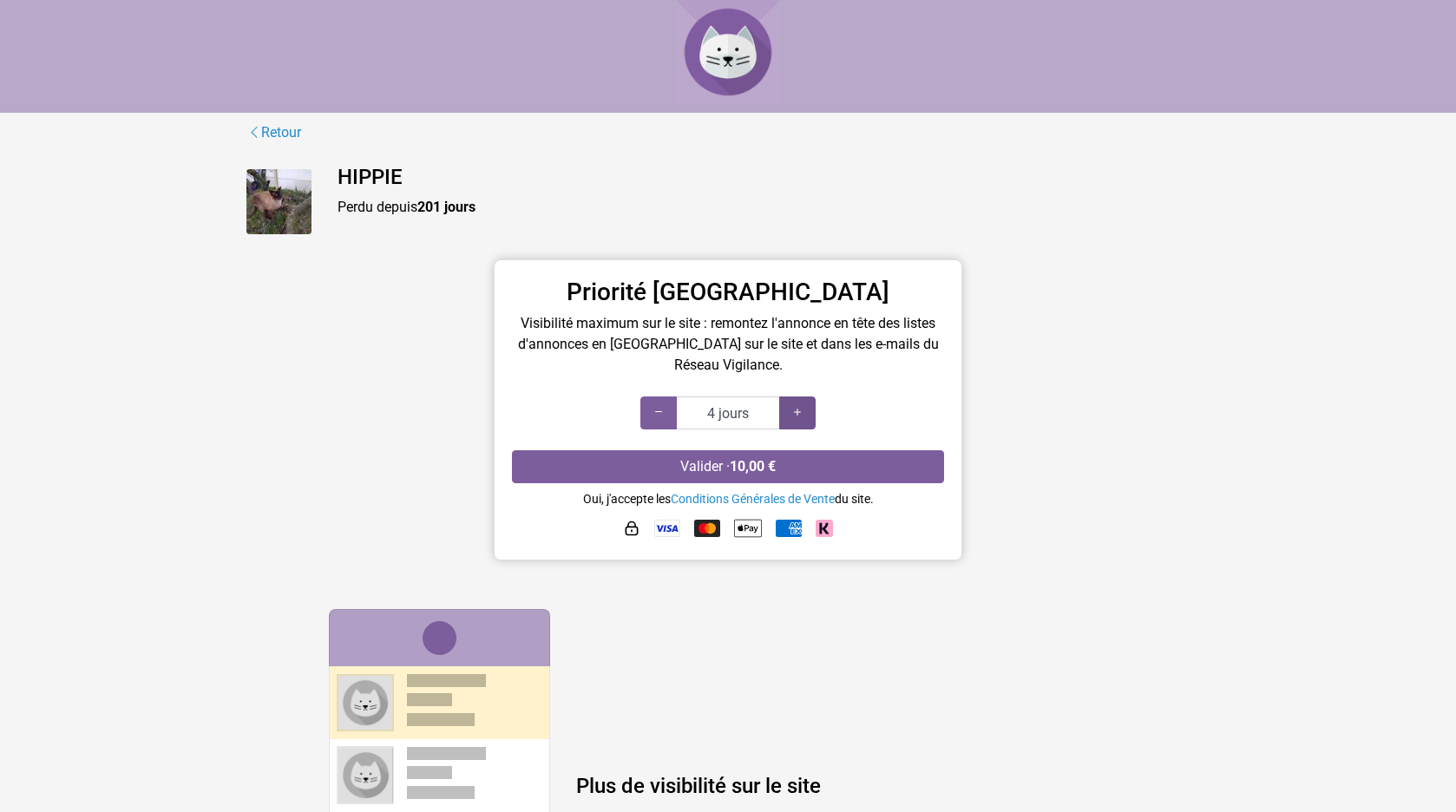
click at [796, 412] on icon at bounding box center [797, 412] width 14 height 17
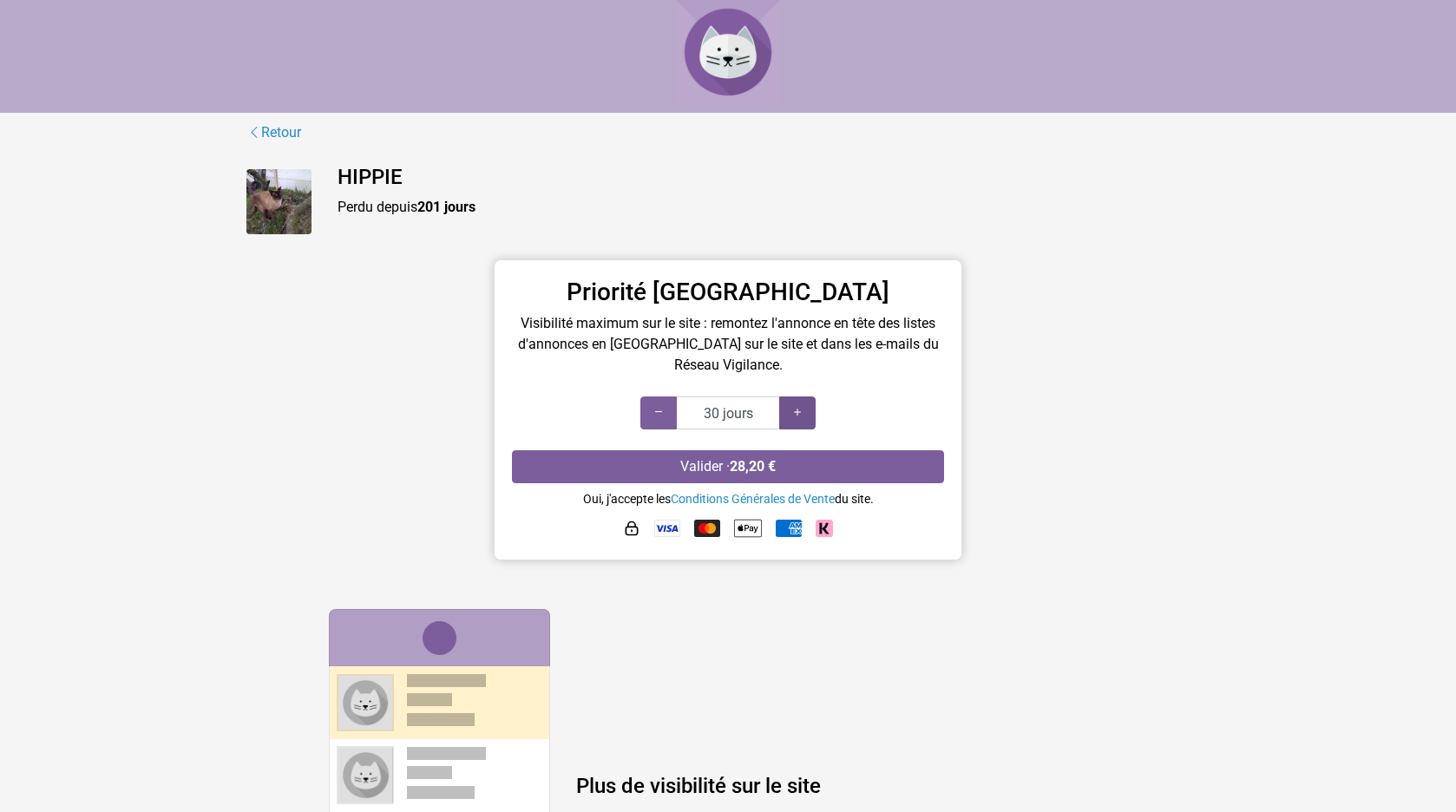
click at [800, 410] on icon at bounding box center [797, 412] width 14 height 17
click at [660, 413] on icon at bounding box center [659, 412] width 14 height 17
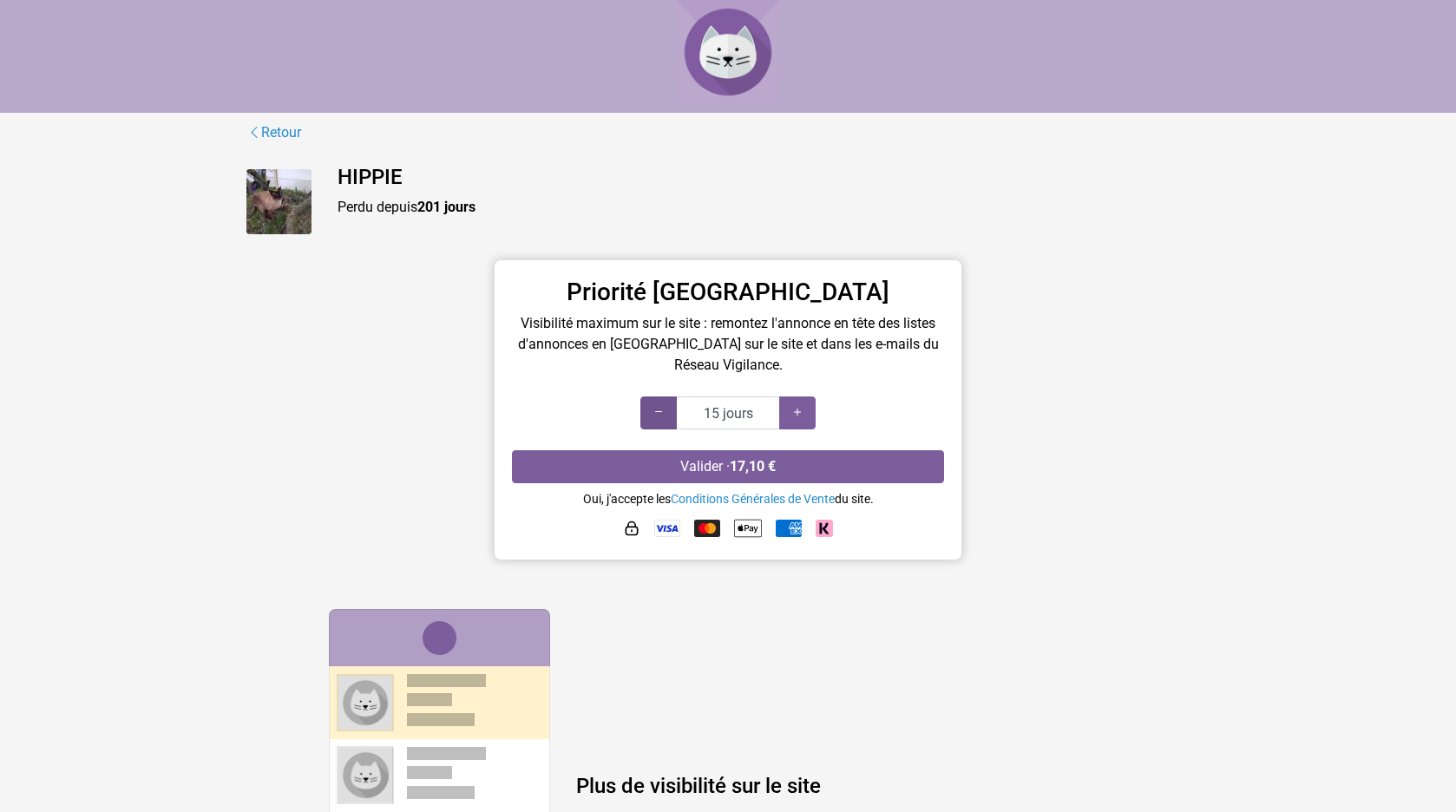
type input "10 jours"
click at [660, 413] on icon at bounding box center [659, 412] width 14 height 17
click at [750, 530] on img at bounding box center [748, 528] width 28 height 28
